Goal: Register for event/course

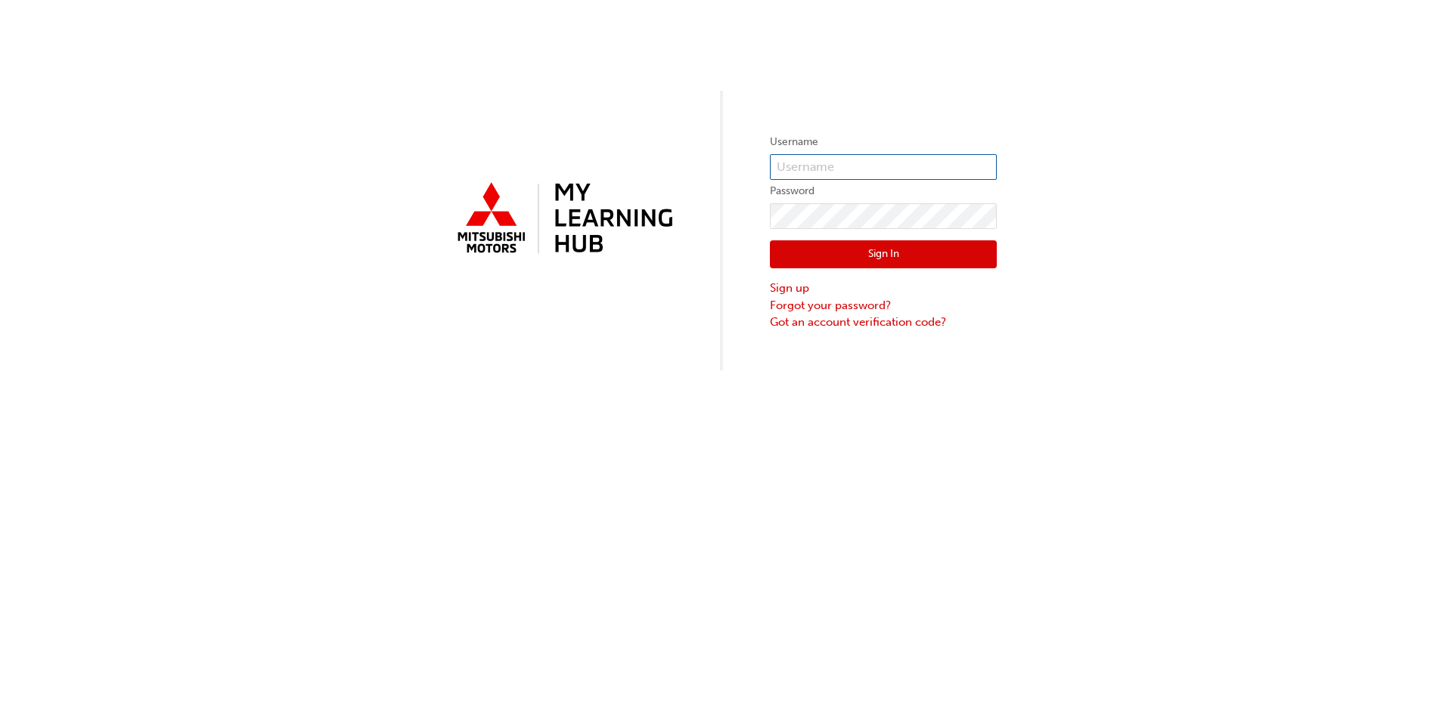
type input "[PERSON_NAME][EMAIL_ADDRESS][DOMAIN_NAME]"
click at [868, 253] on button "Sign In" at bounding box center [883, 254] width 227 height 29
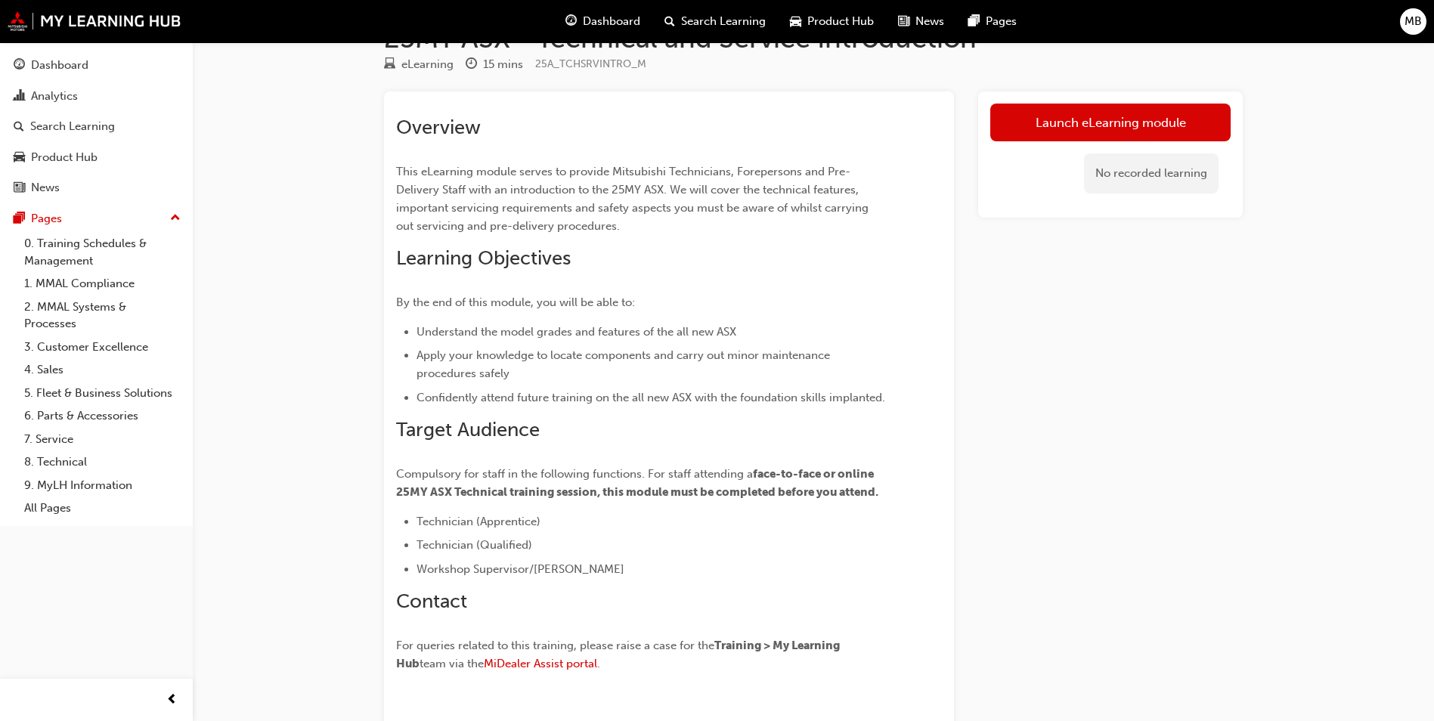
scroll to position [40, 0]
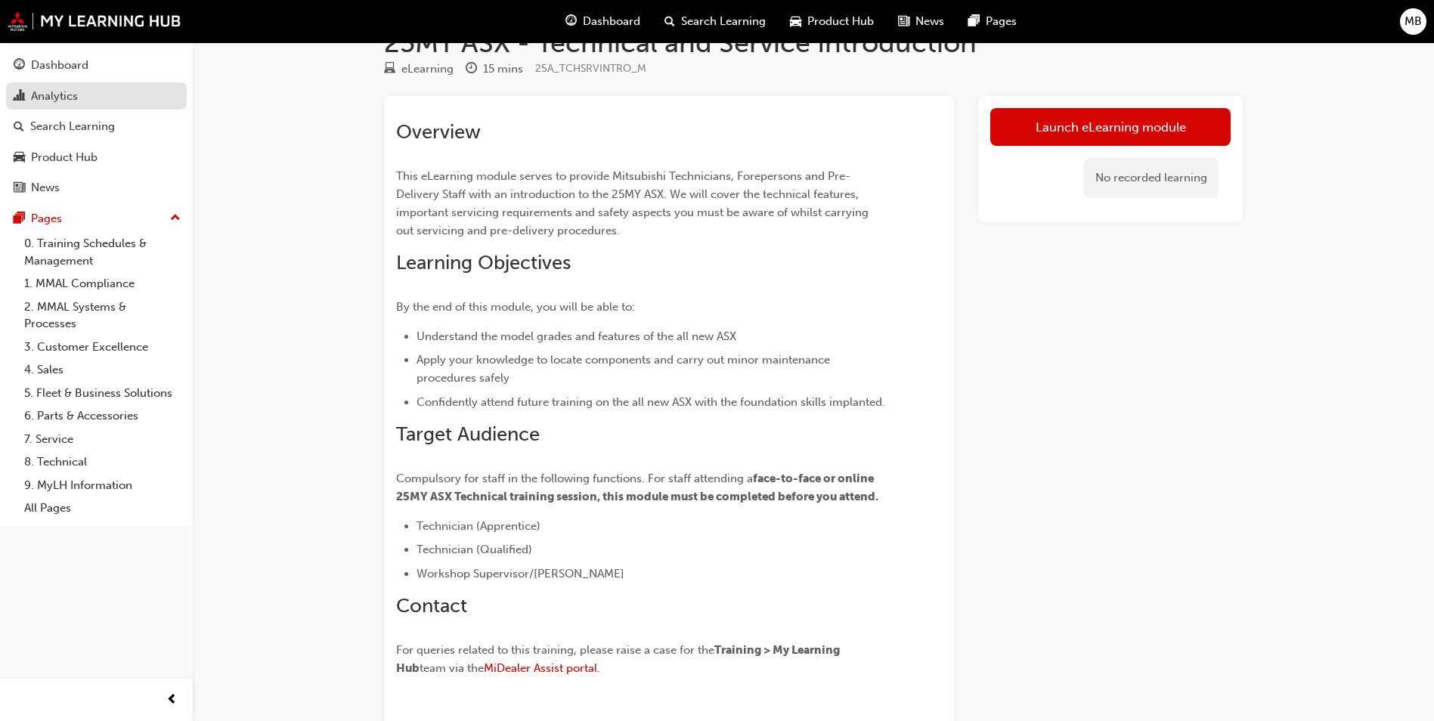
click at [29, 91] on div "Analytics" at bounding box center [97, 96] width 166 height 19
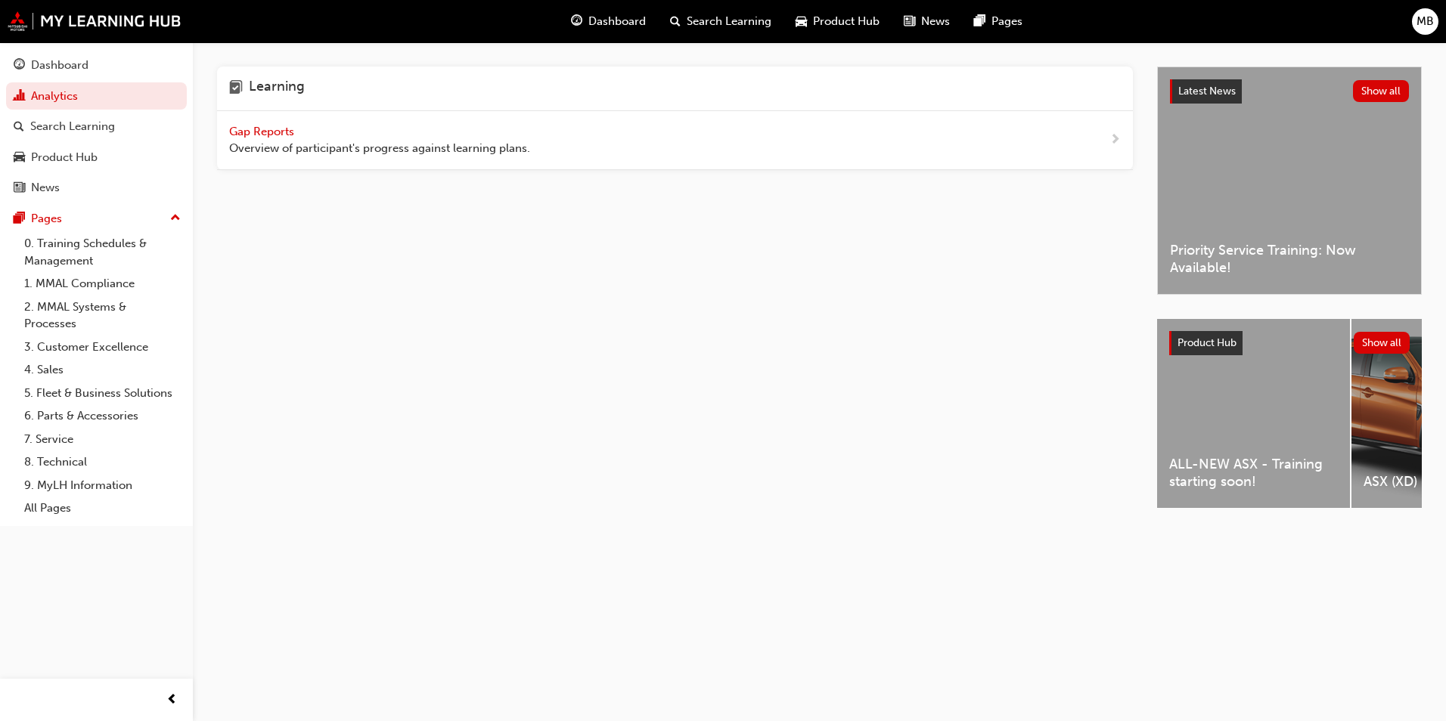
click at [266, 129] on span "Gap Reports" at bounding box center [263, 132] width 68 height 14
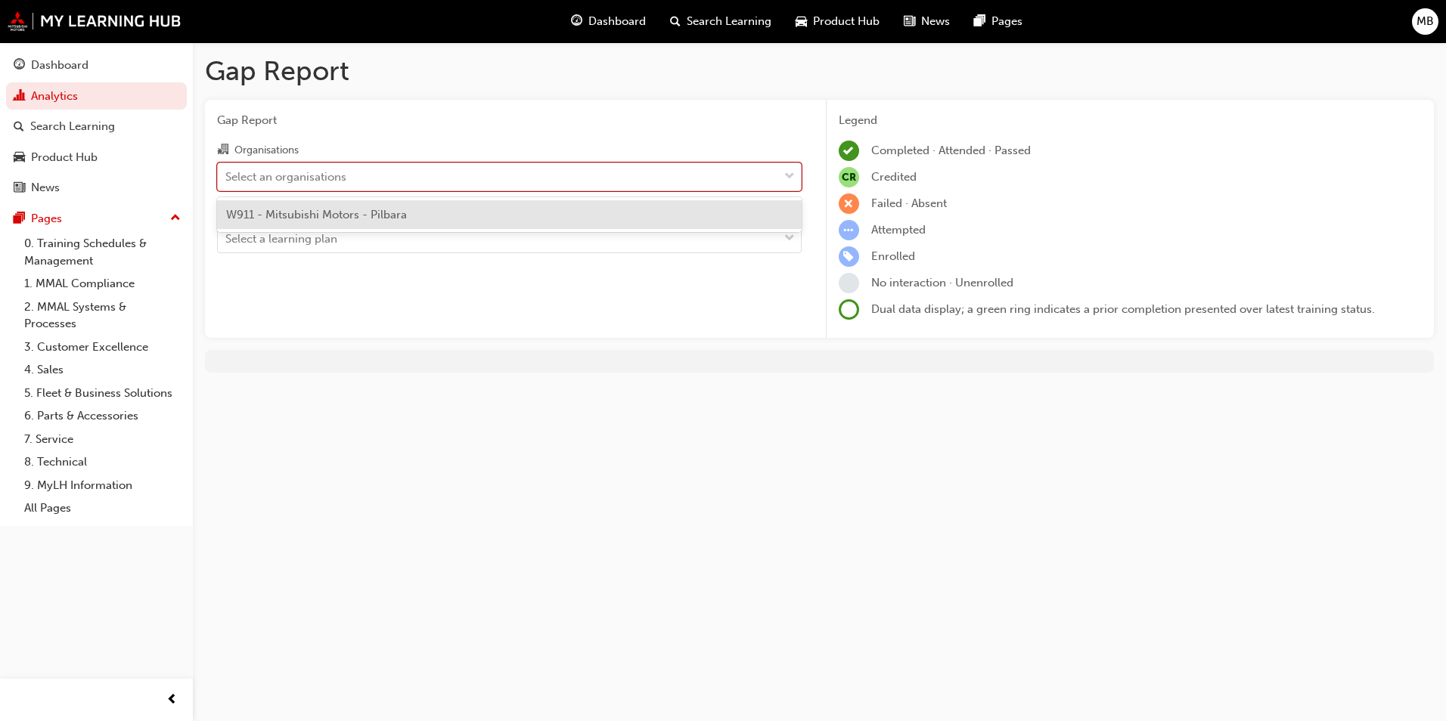
click at [781, 173] on div at bounding box center [789, 176] width 23 height 27
click at [227, 173] on input "Organisations option W911 - Mitsubishi Motors - Pilbara focused, 1 of 1. 1 resu…" at bounding box center [226, 175] width 2 height 13
click at [473, 209] on div "W911 - Mitsubishi Motors - Pilbara" at bounding box center [509, 214] width 584 height 29
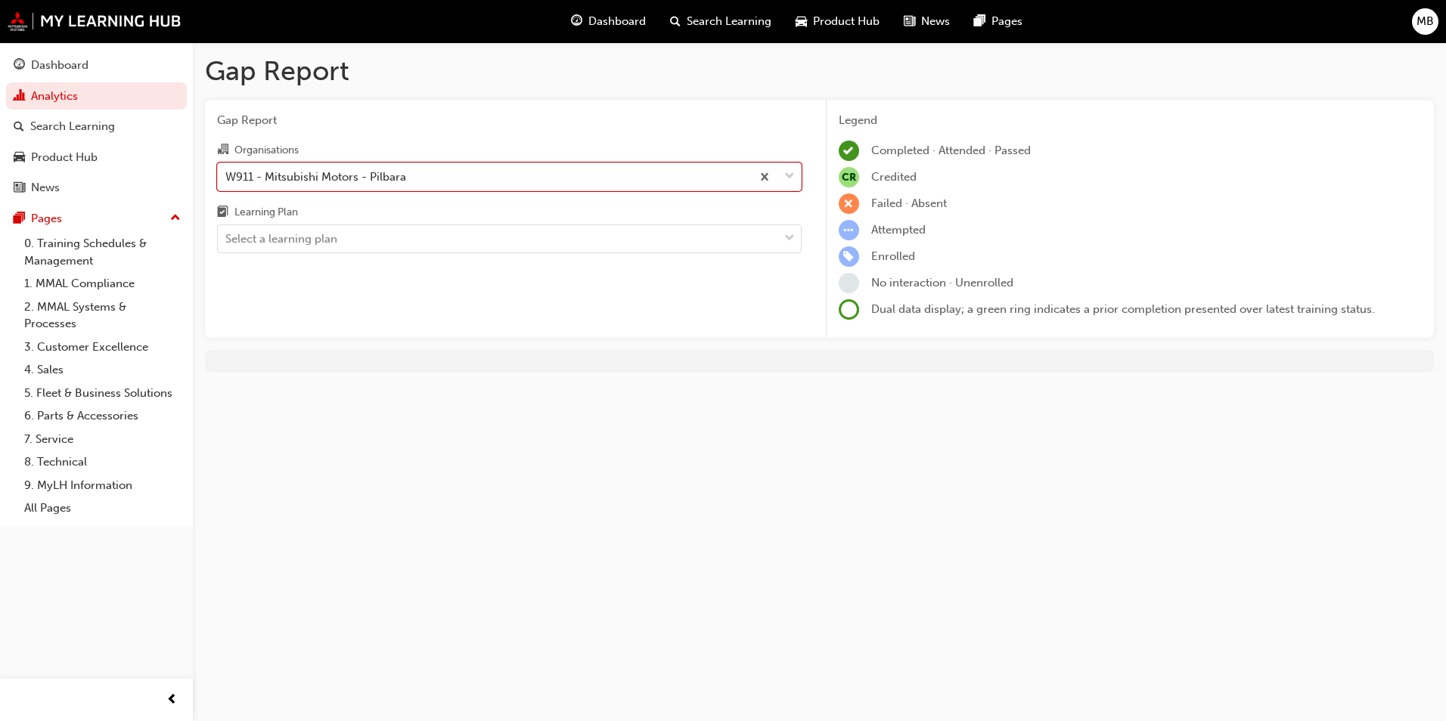
click at [809, 240] on div "Gap Report Organisations option W911 - Mitsubishi Motors - Pilbara, selected. 0…" at bounding box center [509, 219] width 609 height 239
click at [751, 235] on div "Select a learning plan" at bounding box center [498, 239] width 560 height 26
click at [227, 235] on input "Learning Plan Select a learning plan" at bounding box center [226, 238] width 2 height 13
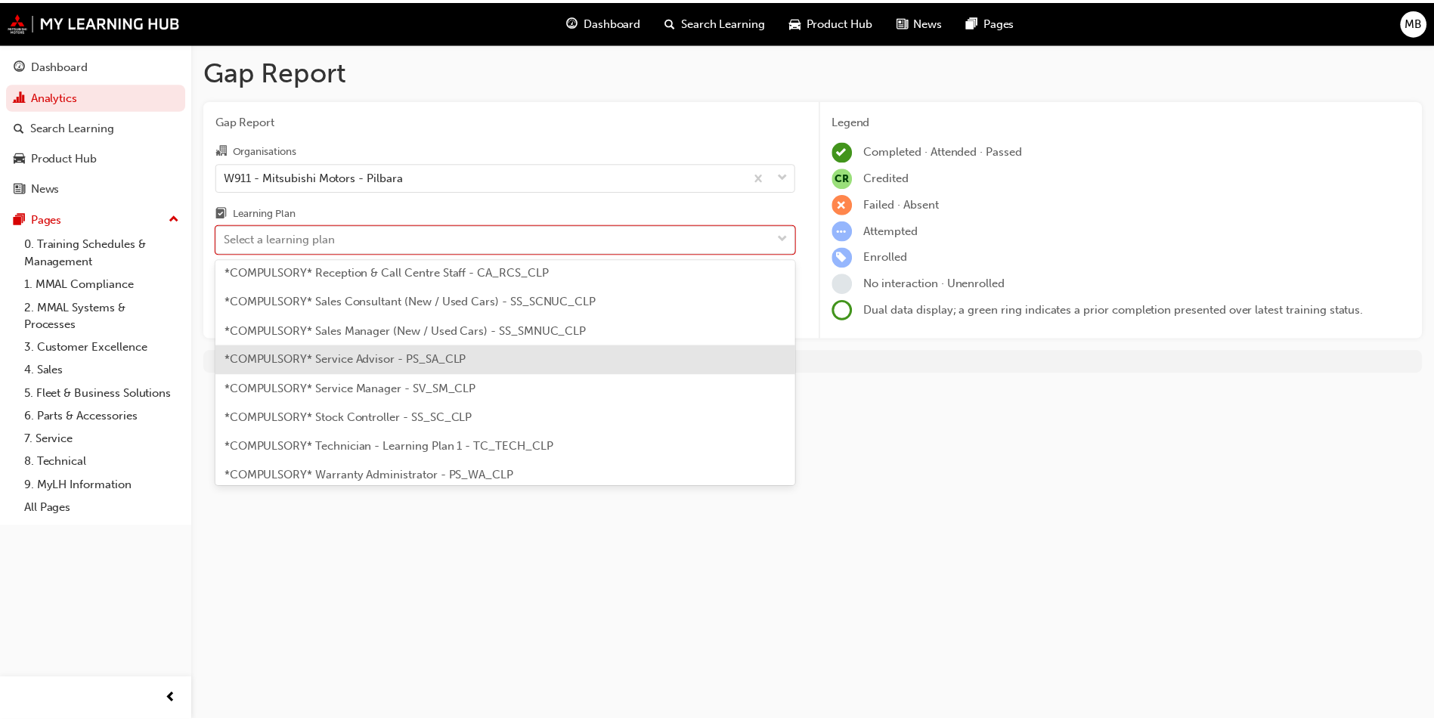
scroll to position [442, 0]
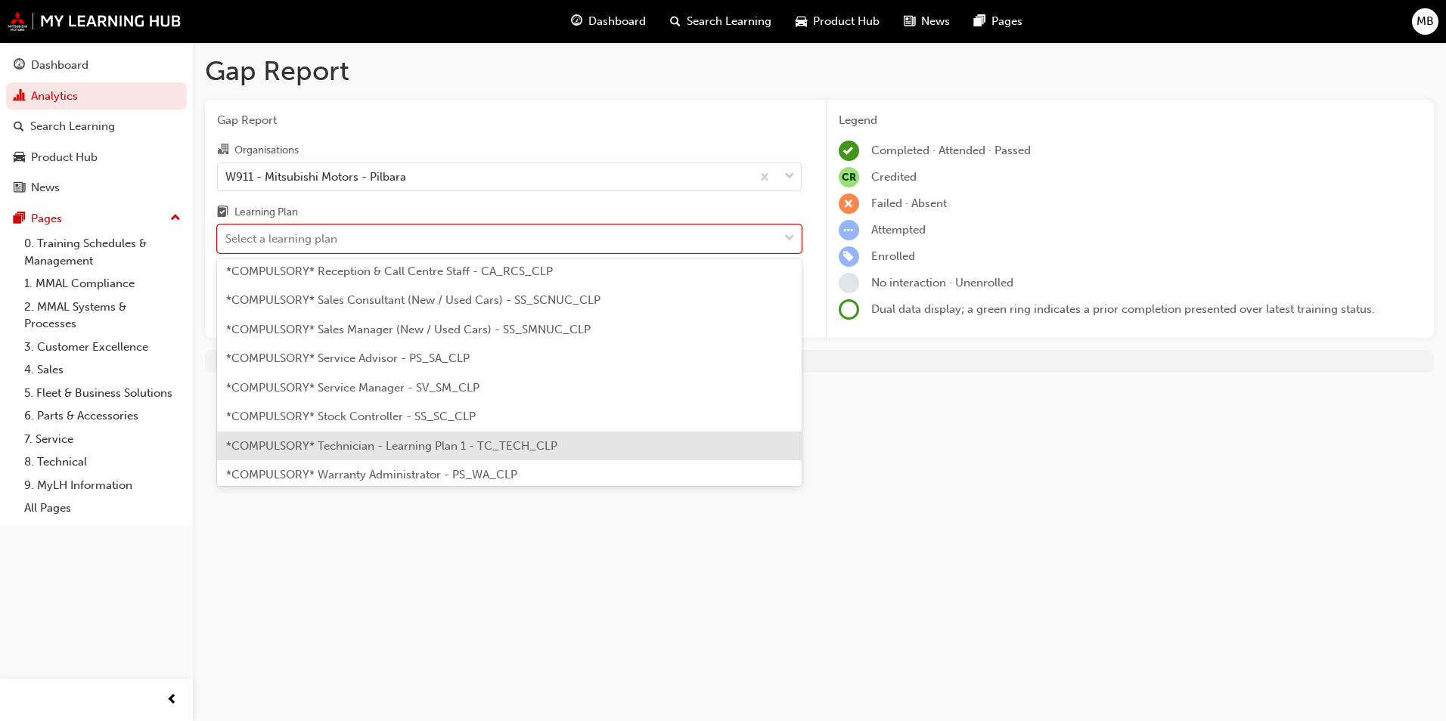
click at [488, 447] on span "*COMPULSORY* Technician - Learning Plan 1 - TC_TECH_CLP" at bounding box center [391, 446] width 331 height 14
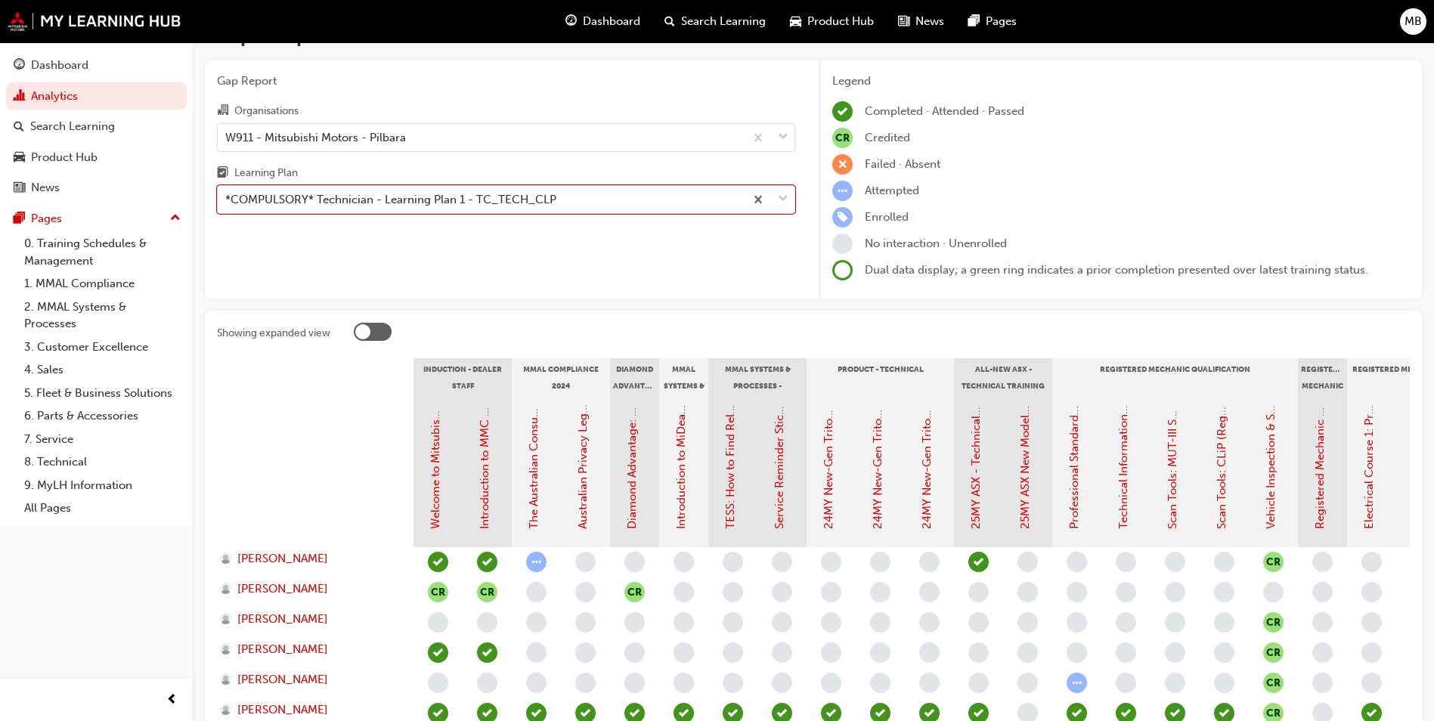
scroll to position [76, 0]
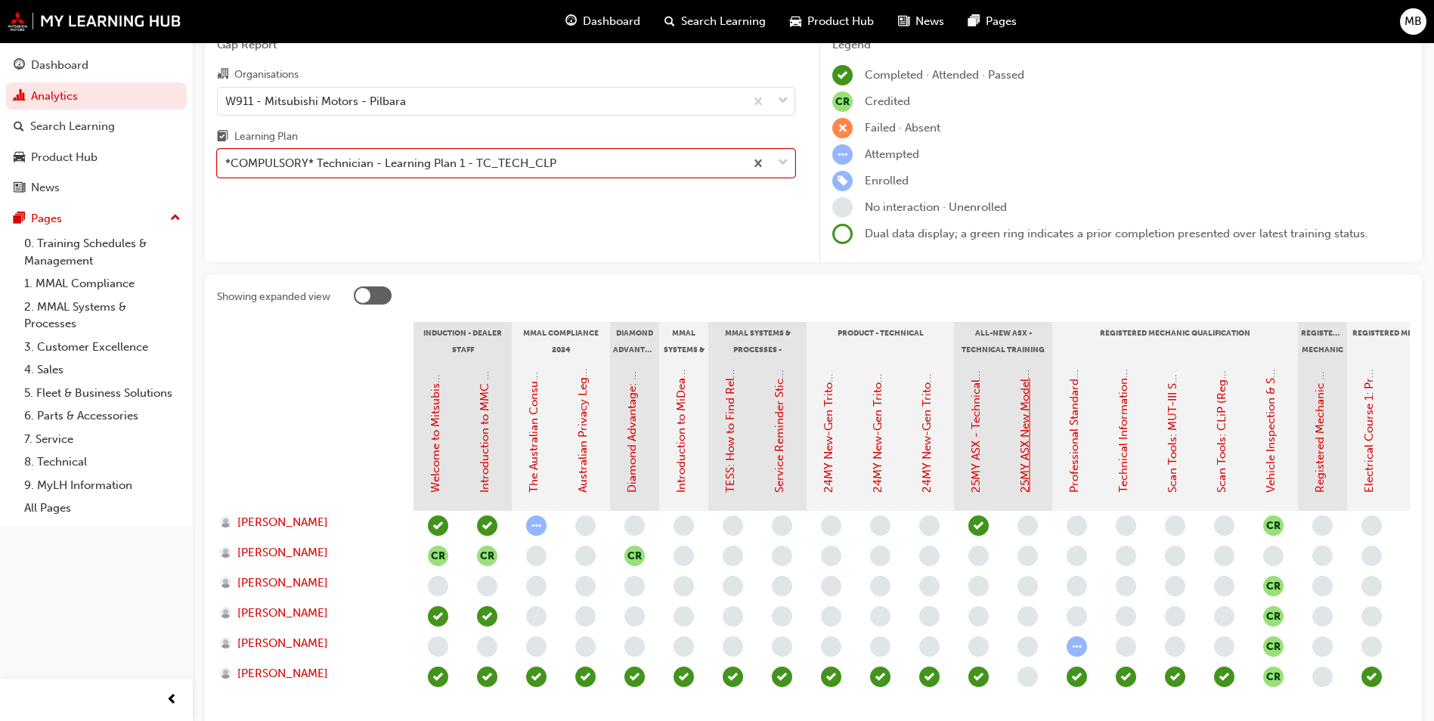
click at [1025, 445] on link "25MY ASX New Model Introduction: Online Instructor Led Training" at bounding box center [1026, 320] width 14 height 346
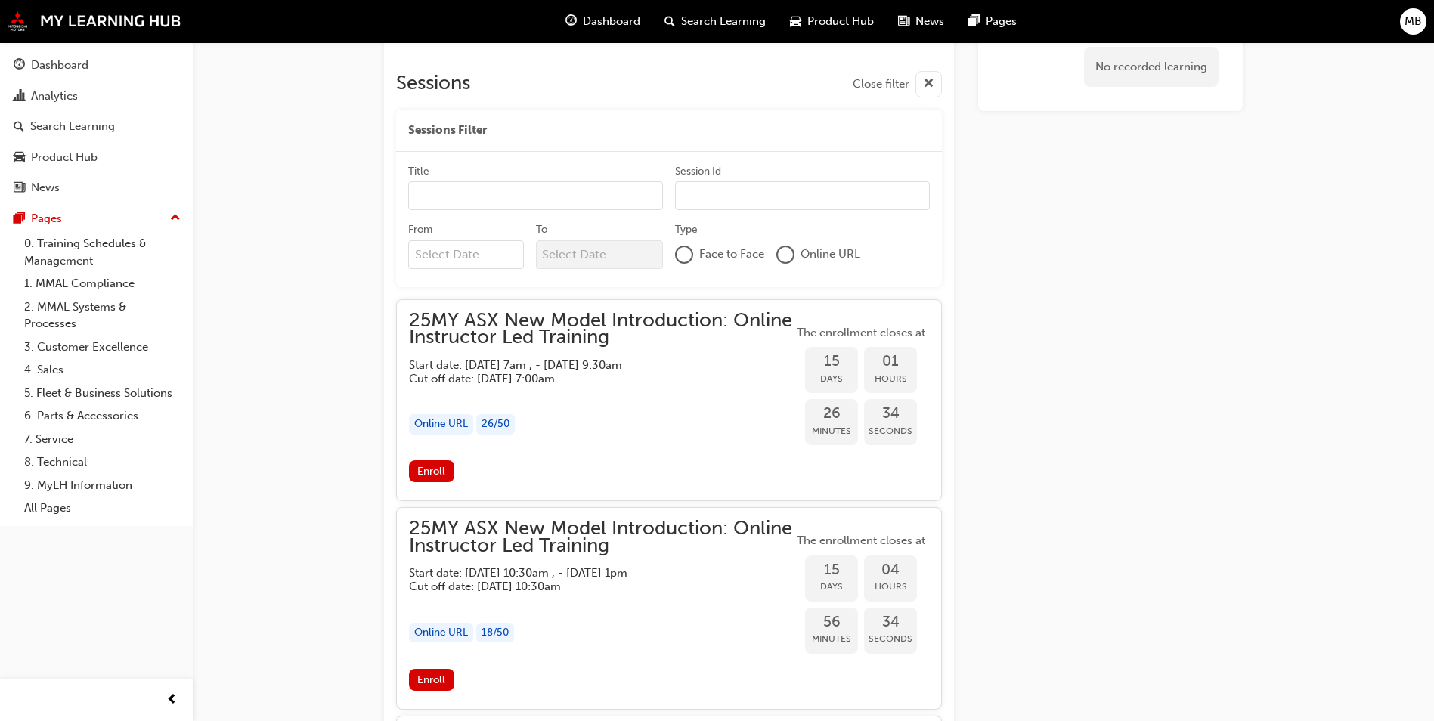
scroll to position [780, 0]
drag, startPoint x: 438, startPoint y: 467, endPoint x: 713, endPoint y: 467, distance: 275.2
click at [442, 467] on span "Enroll" at bounding box center [431, 470] width 28 height 13
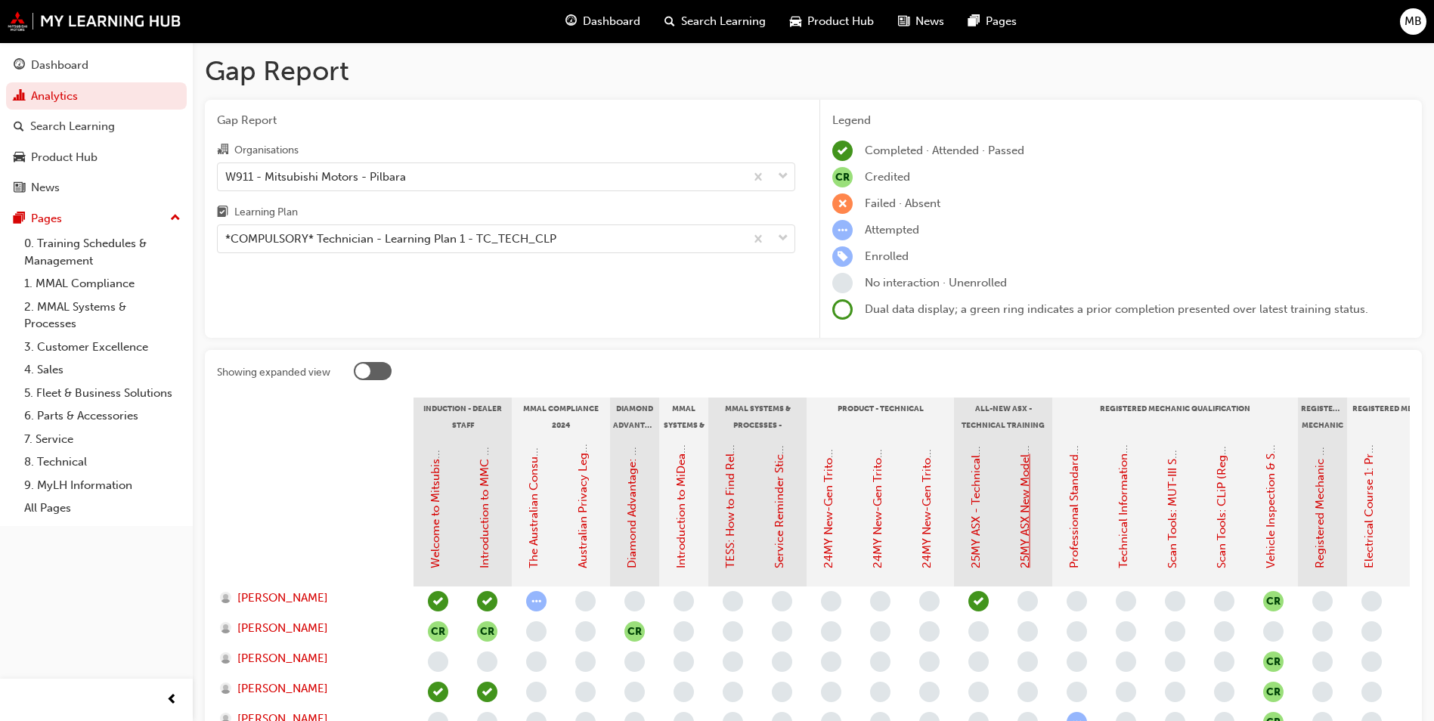
click at [1028, 509] on link "25MY ASX New Model Introduction: Online Instructor Led Training" at bounding box center [1026, 396] width 14 height 346
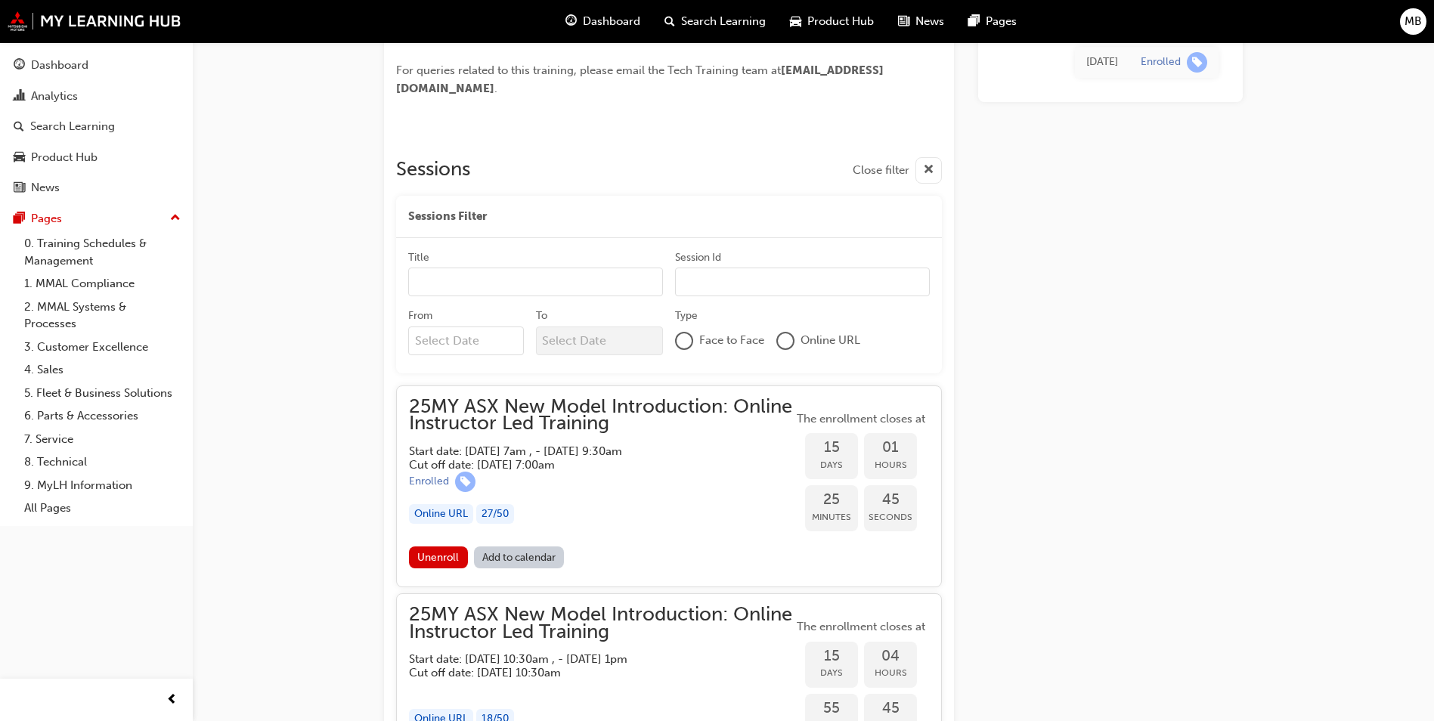
scroll to position [698, 0]
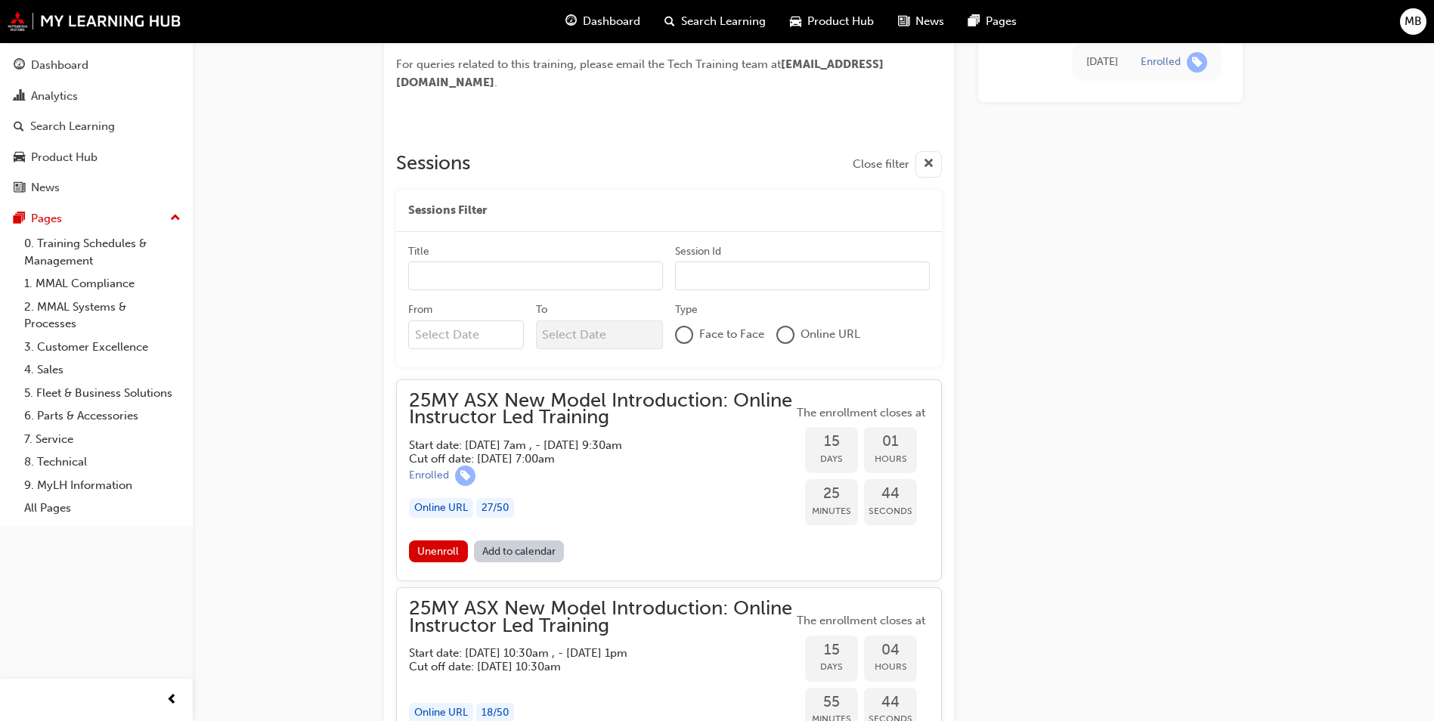
click at [683, 339] on div at bounding box center [684, 334] width 15 height 15
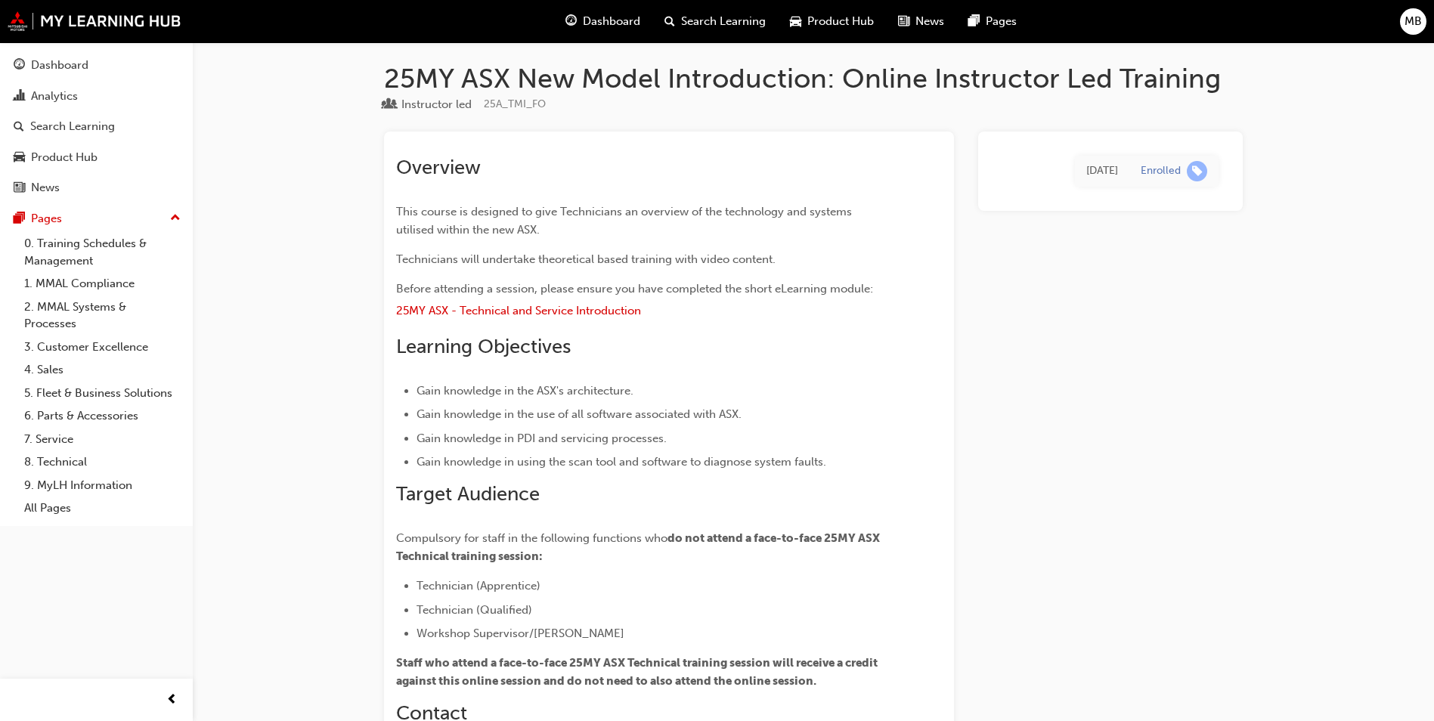
scroll to position [0, 0]
